Goal: Information Seeking & Learning: Find specific fact

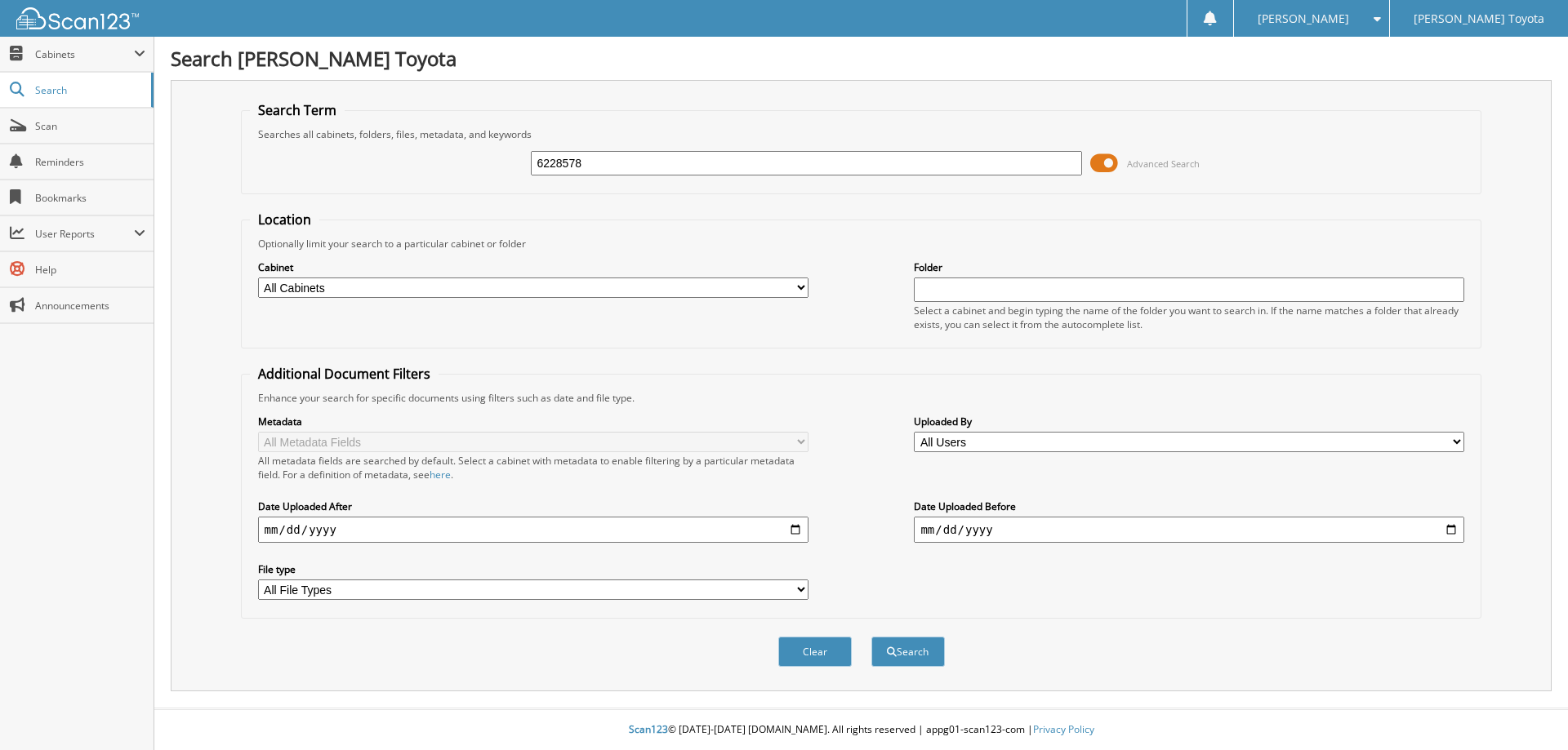
type input "6228578"
click at [871, 637] on button "Search" at bounding box center [907, 652] width 73 height 30
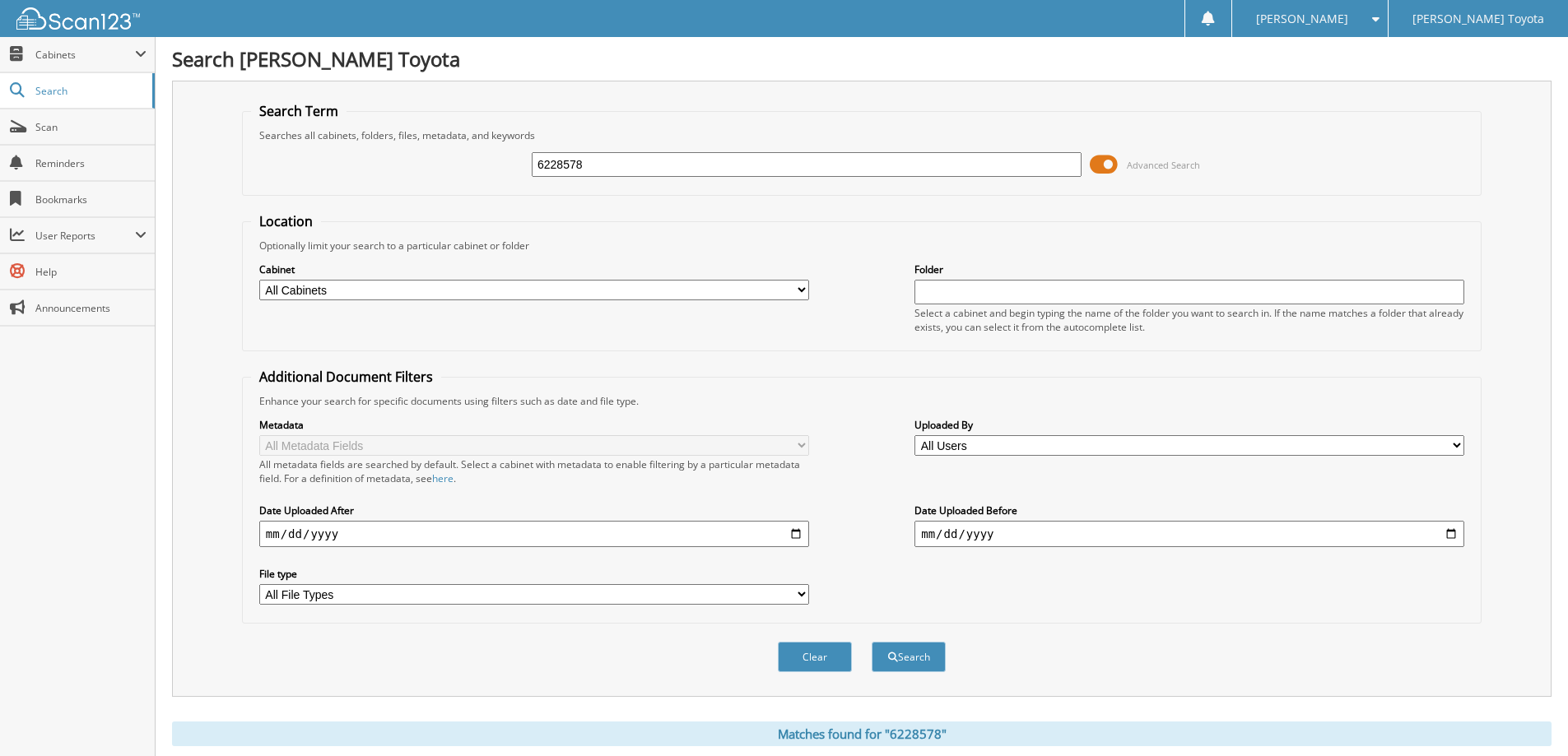
click at [1136, 170] on span "Advanced Search" at bounding box center [1163, 165] width 73 height 12
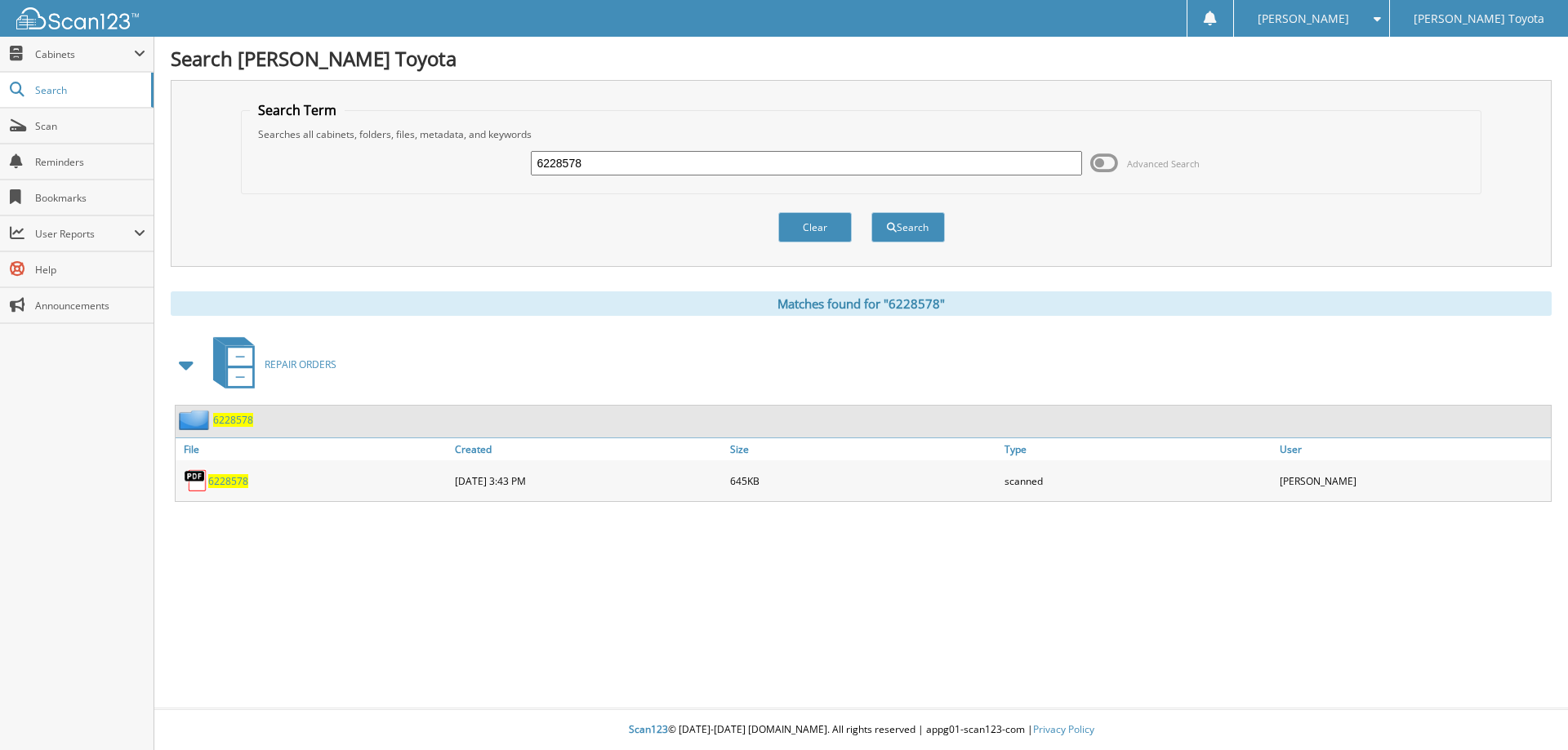
click at [217, 483] on span "6228578" at bounding box center [228, 482] width 40 height 14
click at [51, 117] on link "Scan" at bounding box center [77, 126] width 154 height 35
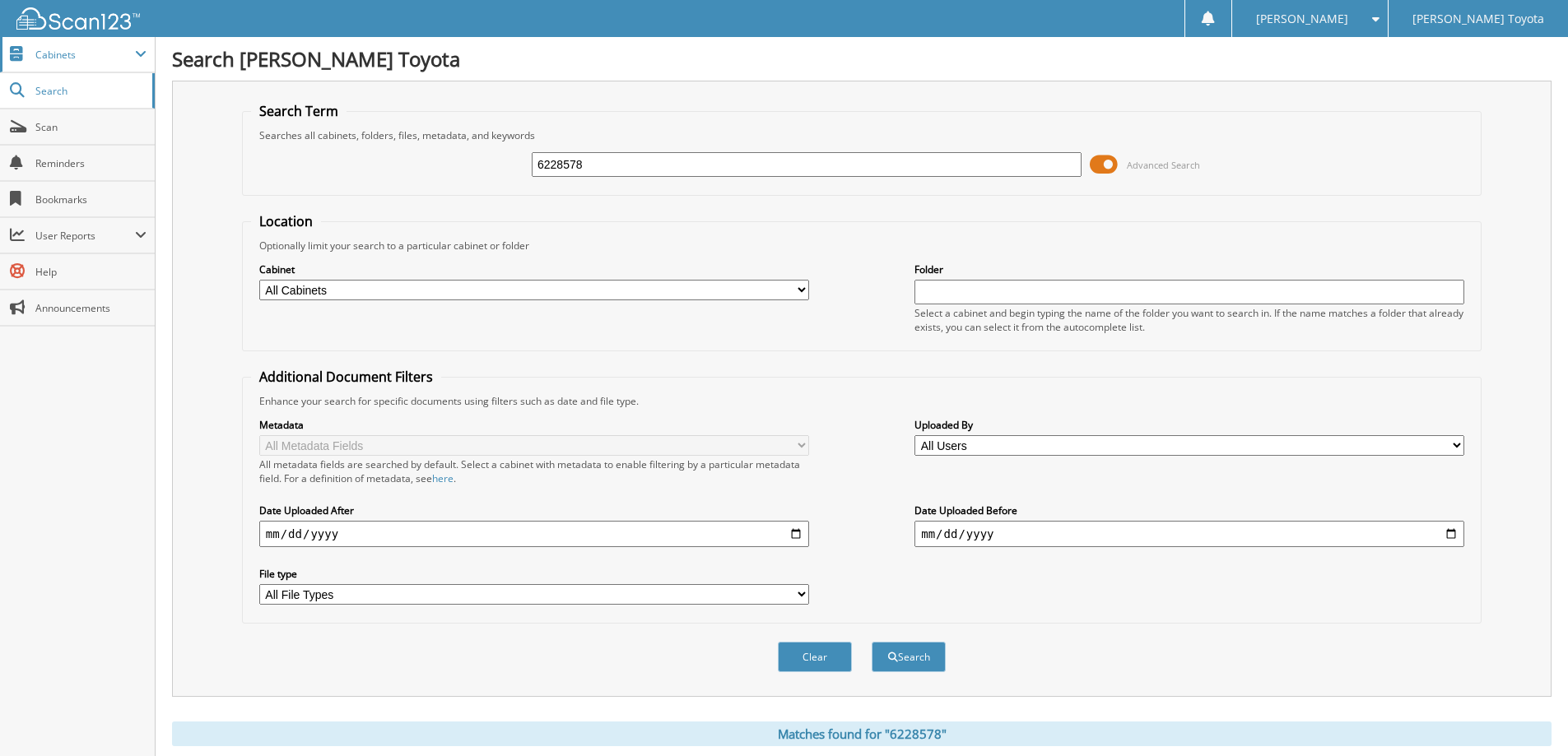
click at [96, 49] on span "Cabinets" at bounding box center [85, 55] width 100 height 14
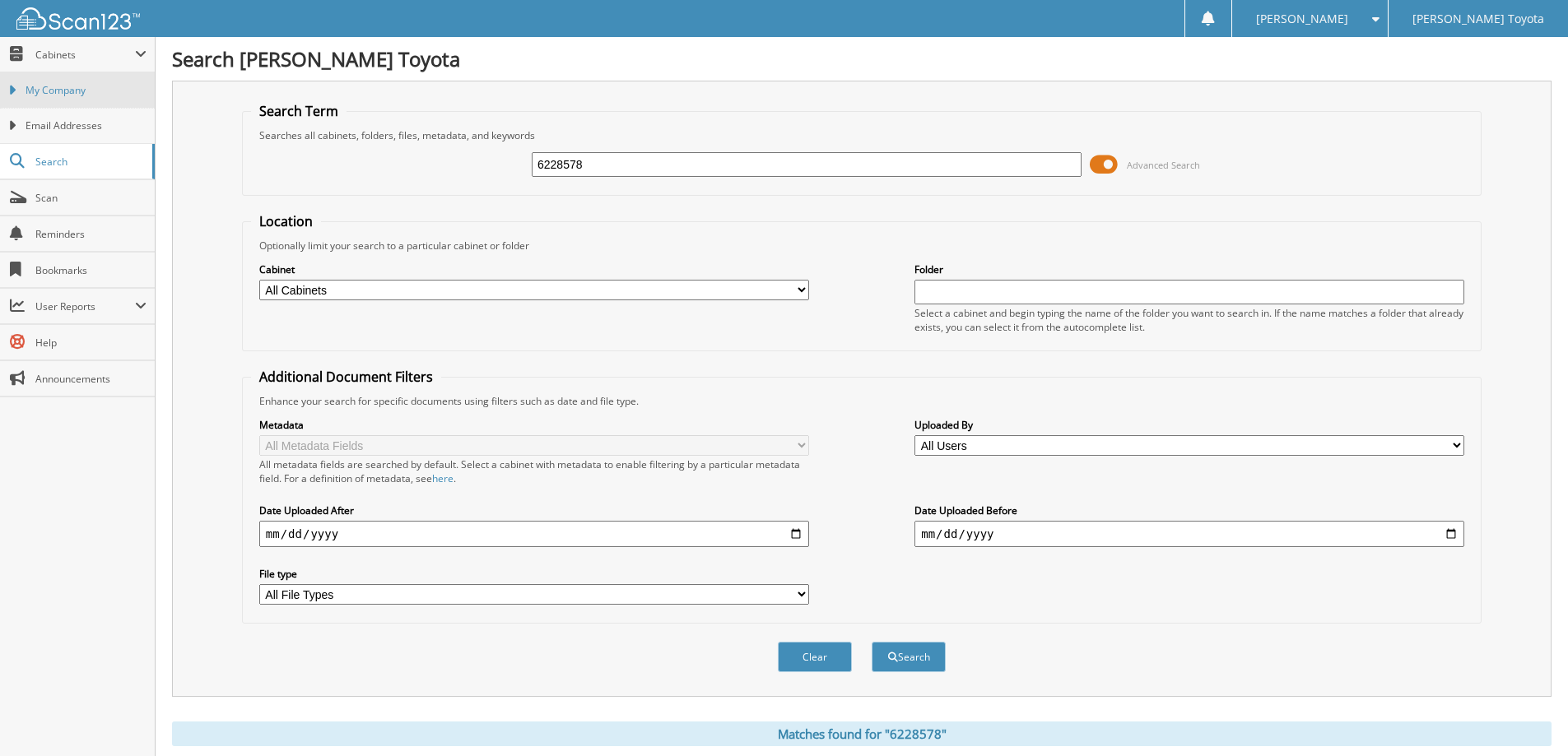
click at [89, 97] on span "My Company" at bounding box center [86, 90] width 121 height 15
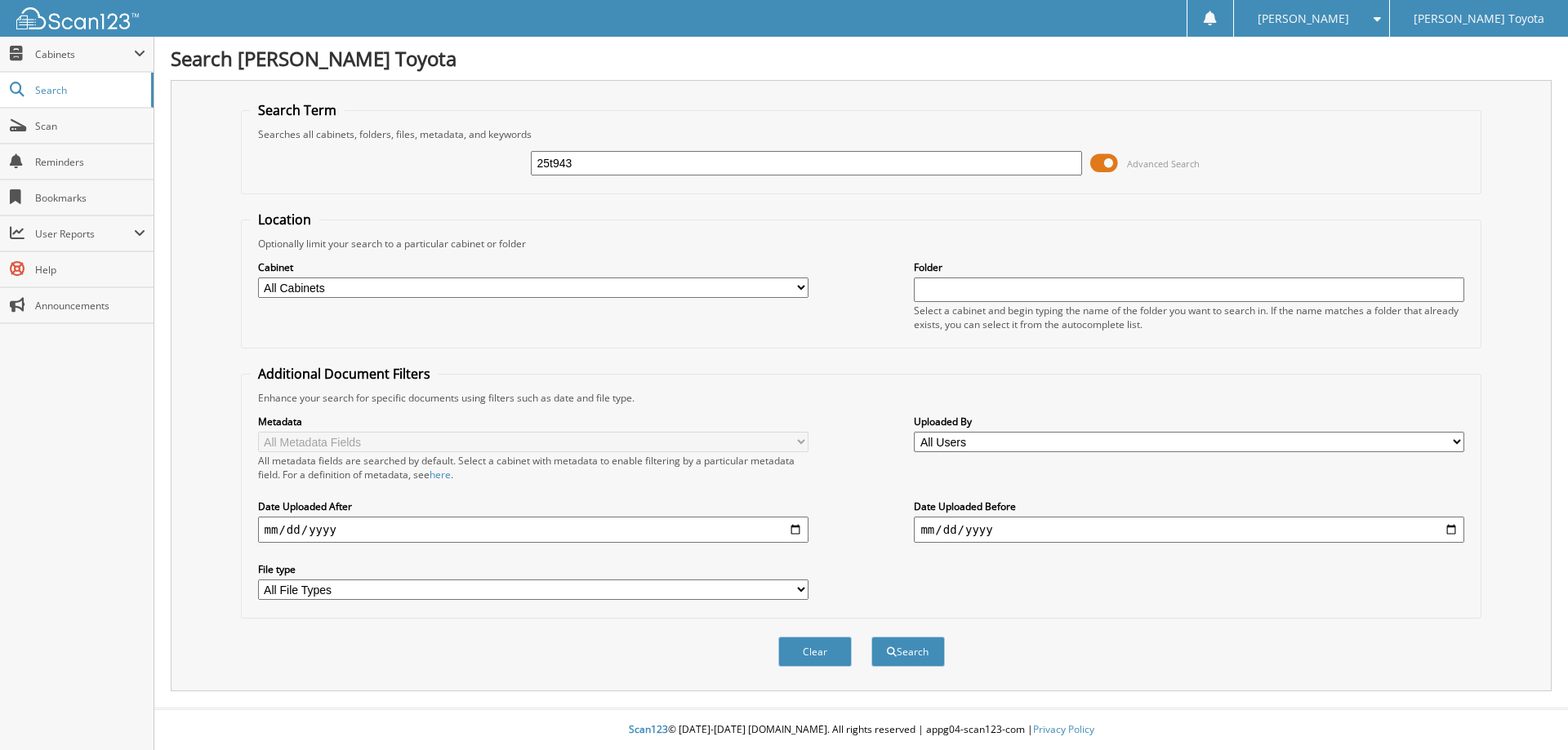
type input "25t943"
click at [871, 637] on button "Search" at bounding box center [907, 652] width 73 height 30
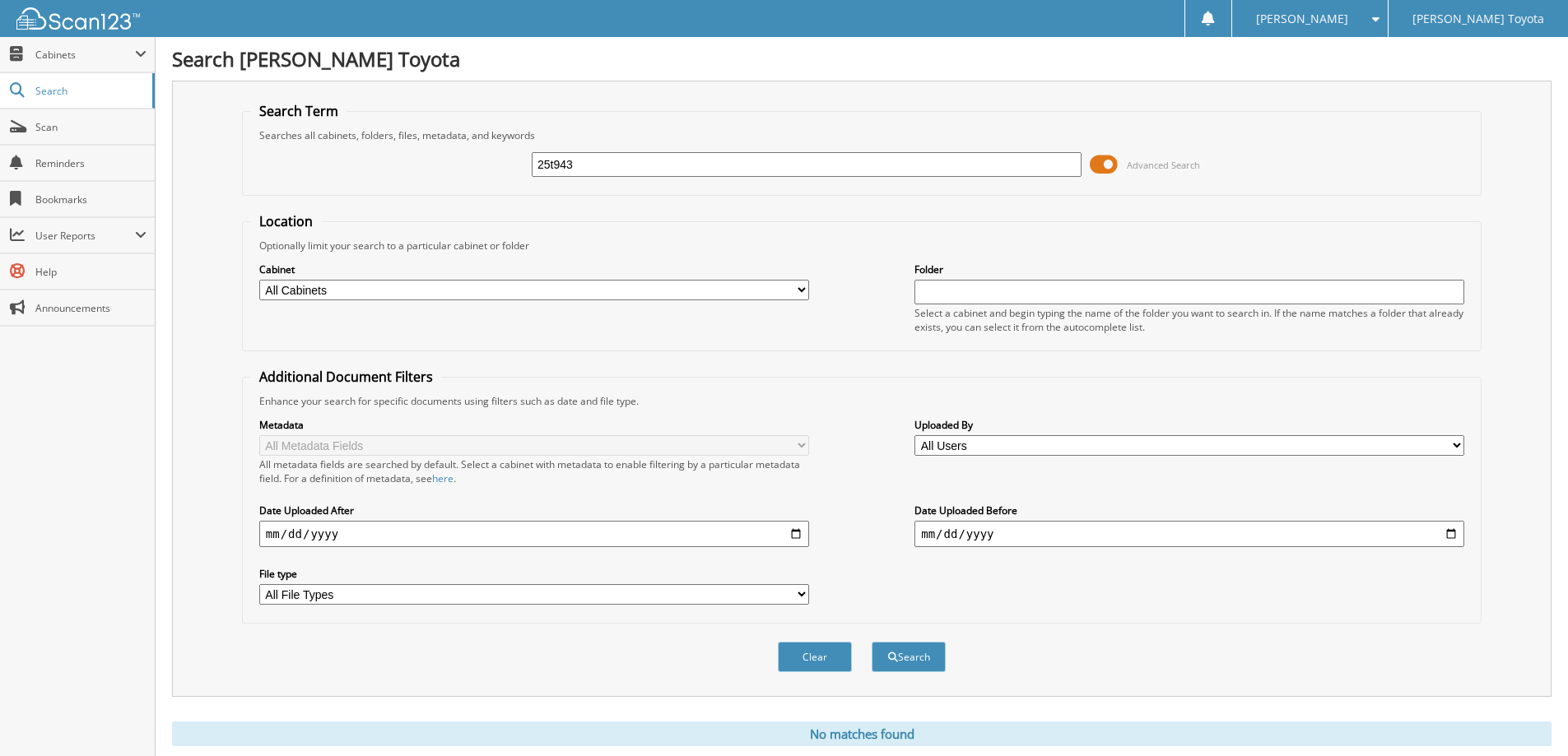
click at [1111, 161] on span at bounding box center [1103, 165] width 28 height 25
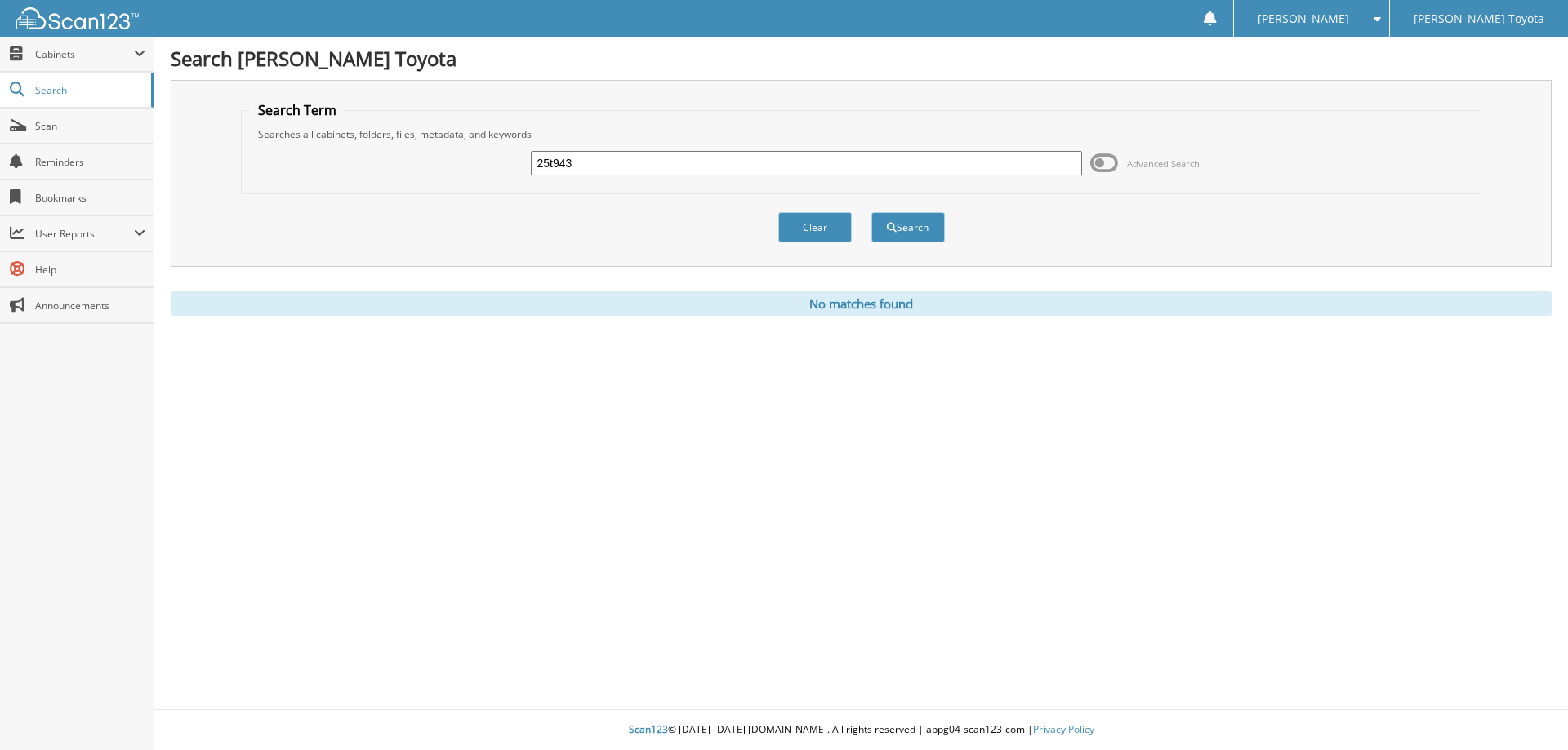
drag, startPoint x: 679, startPoint y: 164, endPoint x: 424, endPoint y: 163, distance: 255.0
click at [424, 163] on div "25t943 Advanced Search" at bounding box center [861, 163] width 1223 height 44
type input "25t943"
click at [929, 225] on button "Search" at bounding box center [907, 228] width 73 height 30
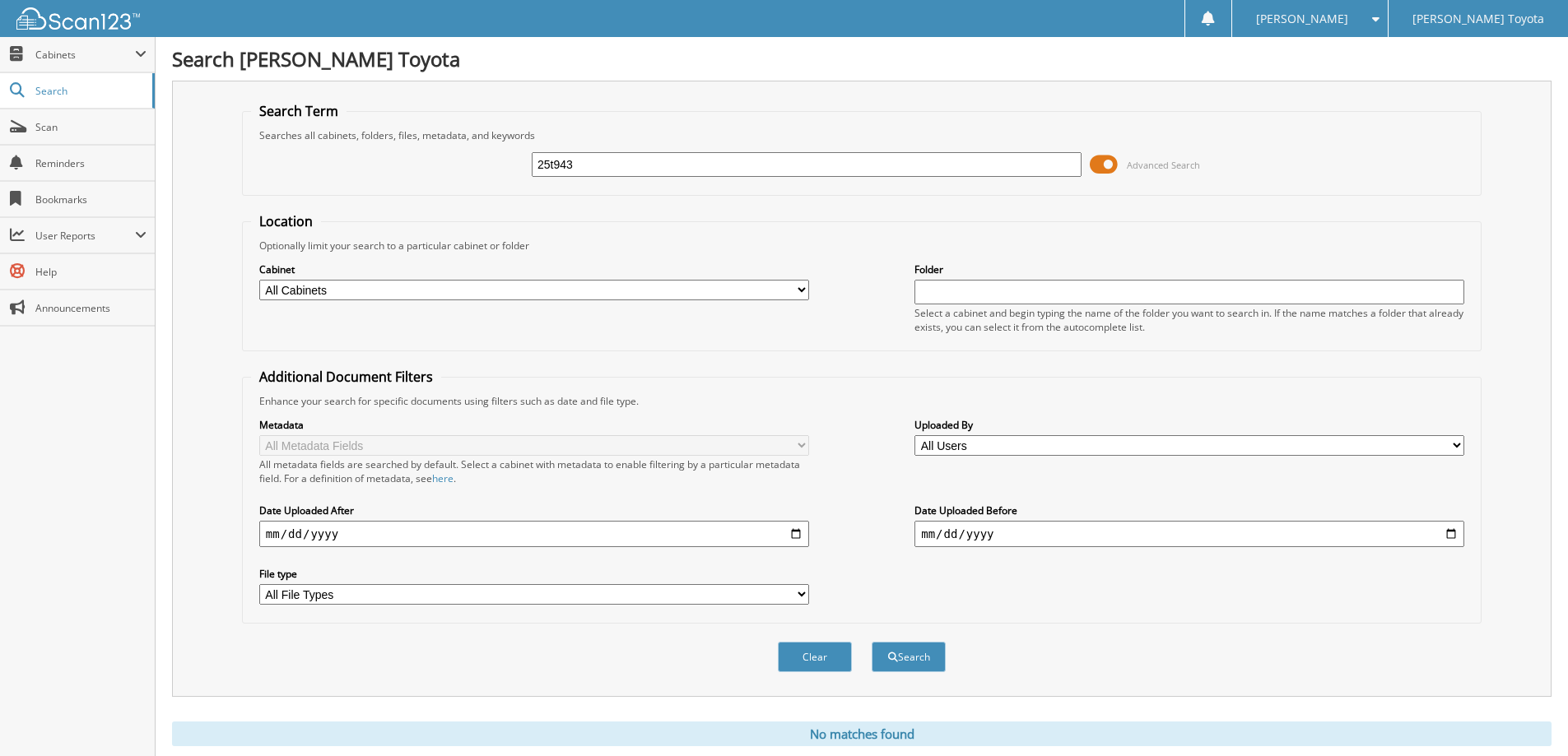
click at [1102, 161] on span at bounding box center [1103, 165] width 28 height 25
